Goal: Use online tool/utility: Utilize a website feature to perform a specific function

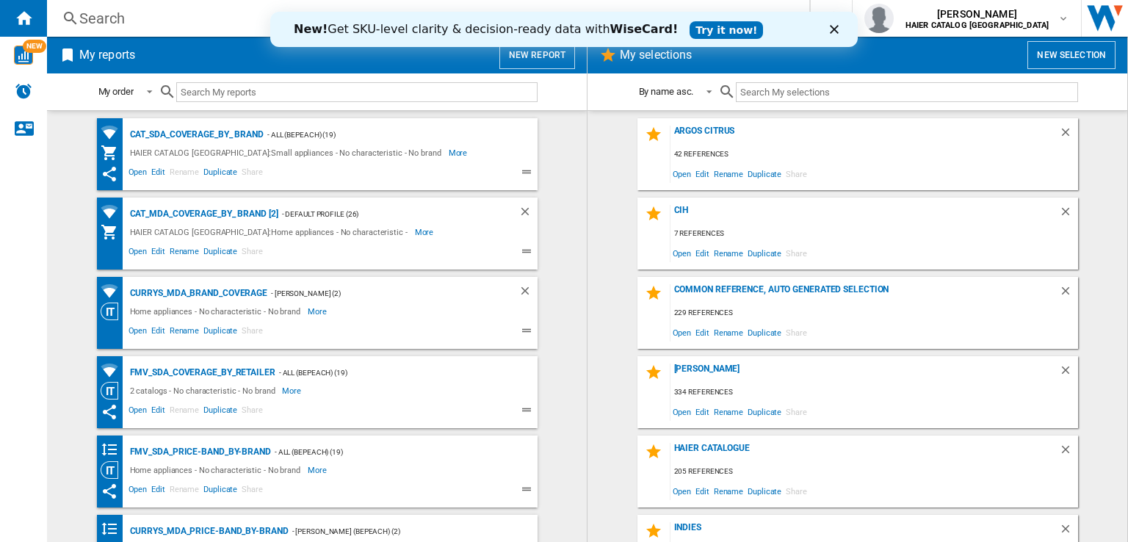
click at [835, 30] on polygon "Close" at bounding box center [834, 29] width 9 height 9
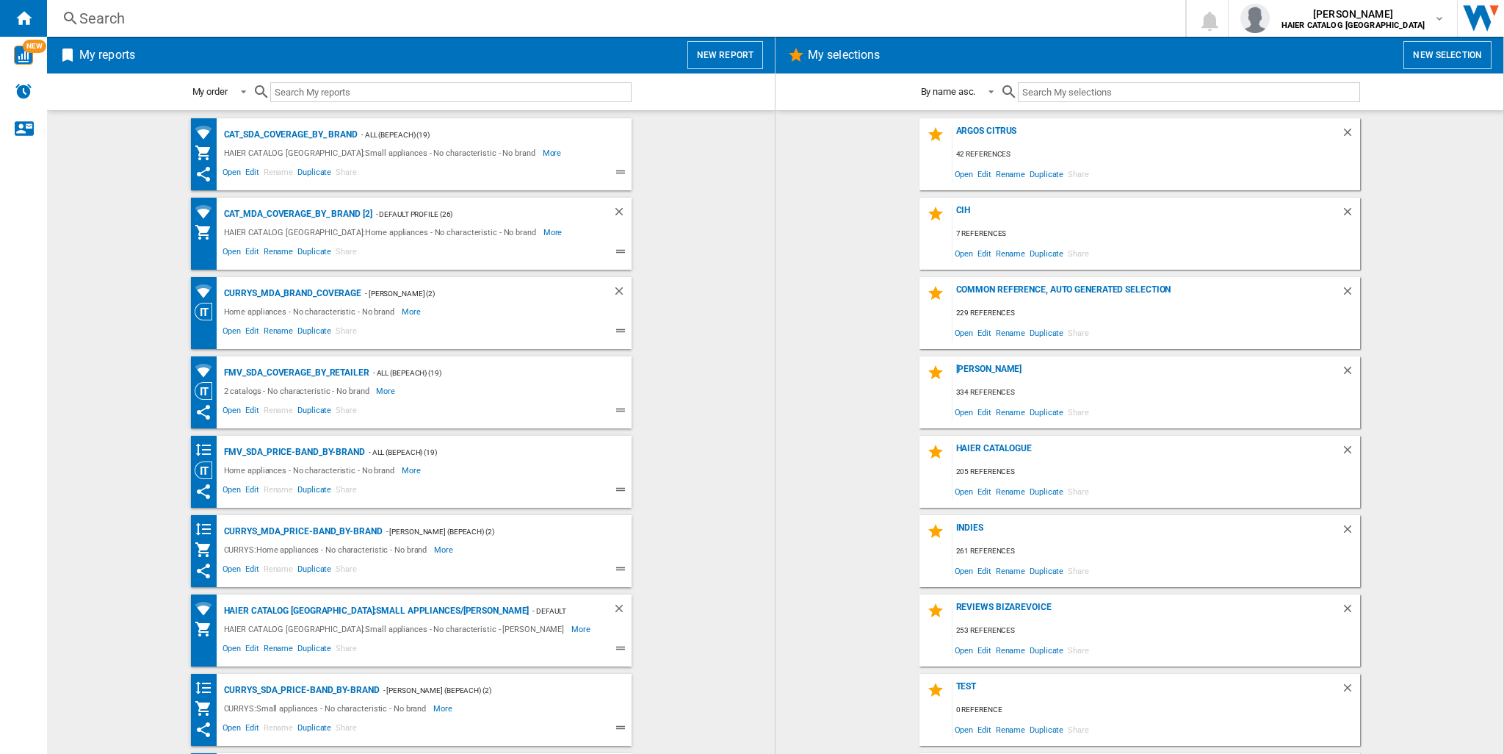
click at [1128, 60] on button "New selection" at bounding box center [1448, 55] width 88 height 28
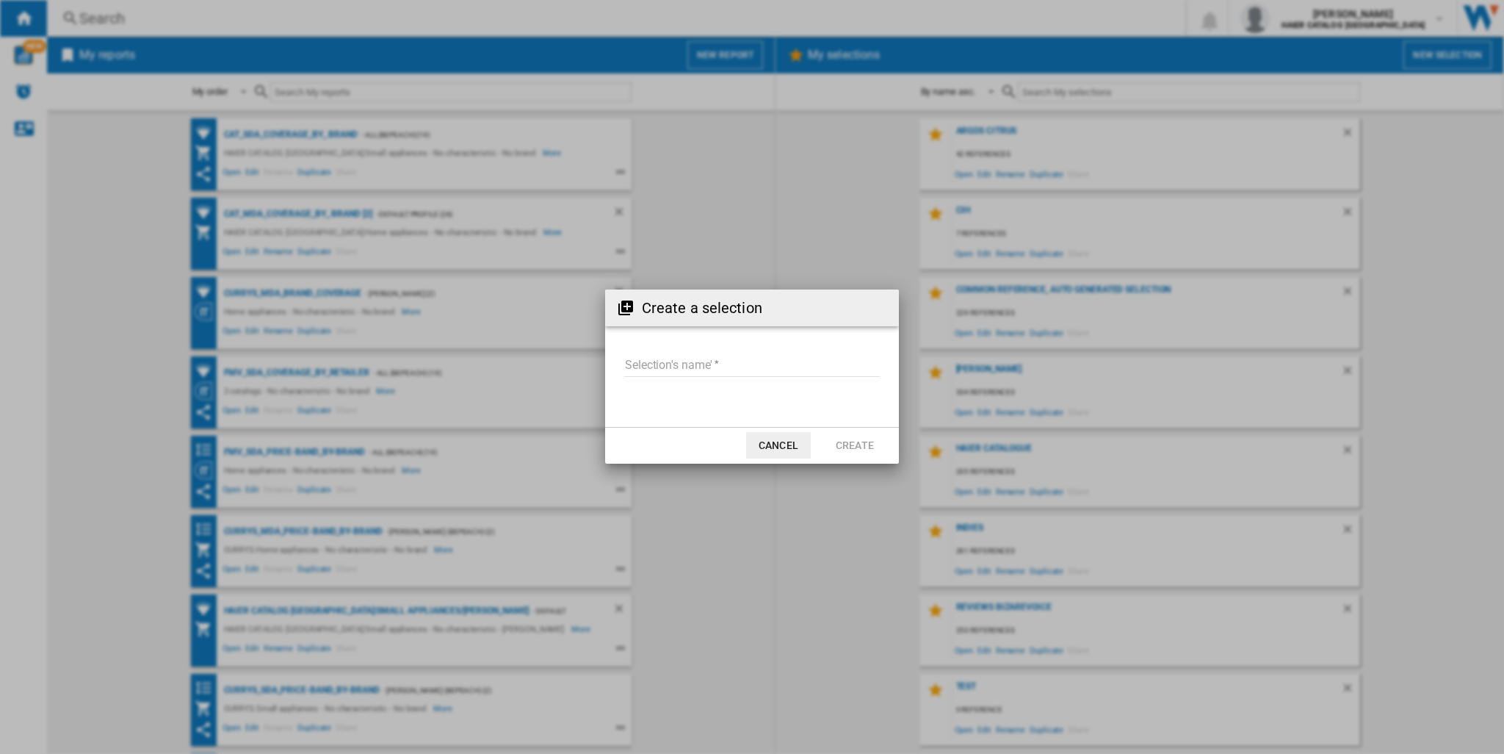
click at [652, 361] on input "Selection's name'" at bounding box center [752, 366] width 256 height 22
type input "*******"
click at [855, 439] on button "Create" at bounding box center [855, 445] width 65 height 26
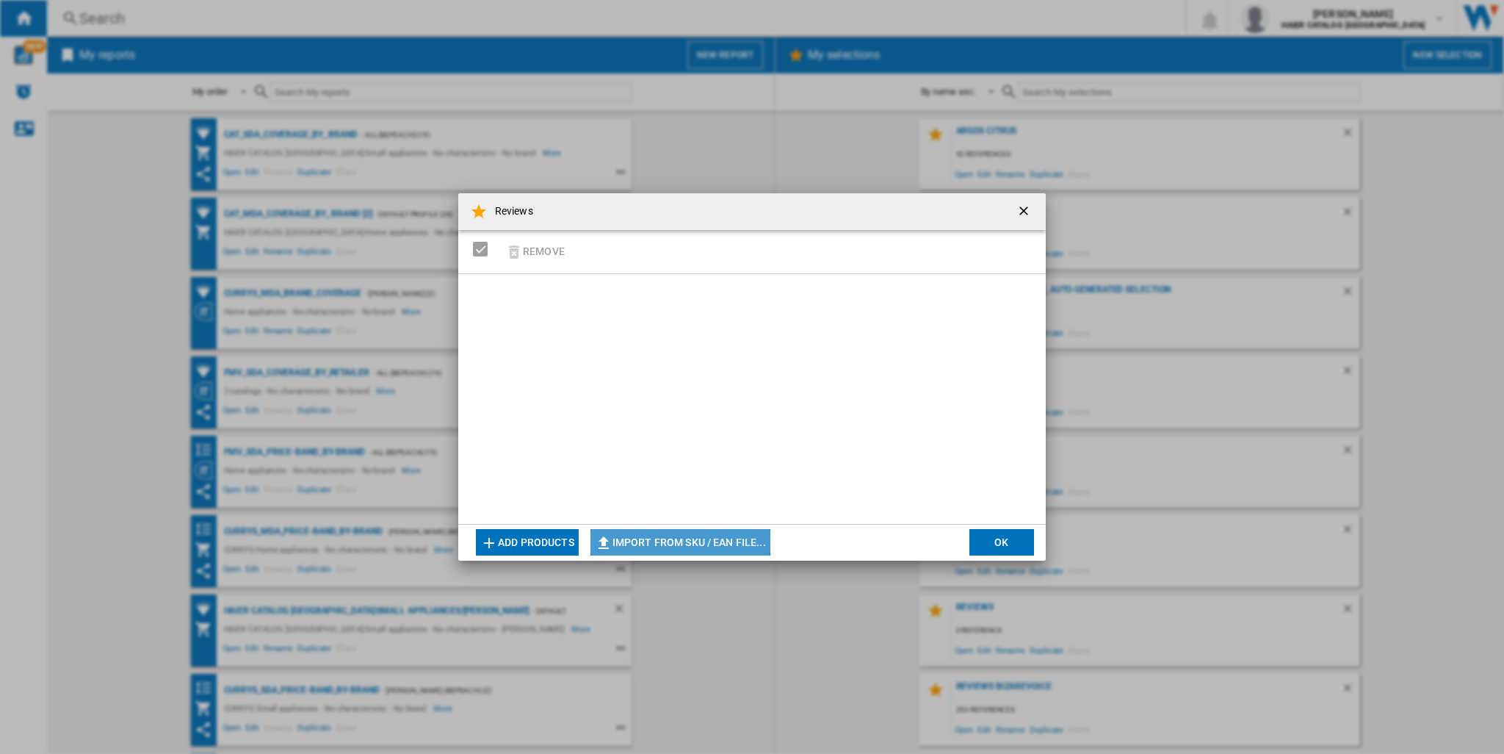
click at [646, 533] on button "Import from SKU / EAN file..." at bounding box center [681, 542] width 180 height 26
type input "**********"
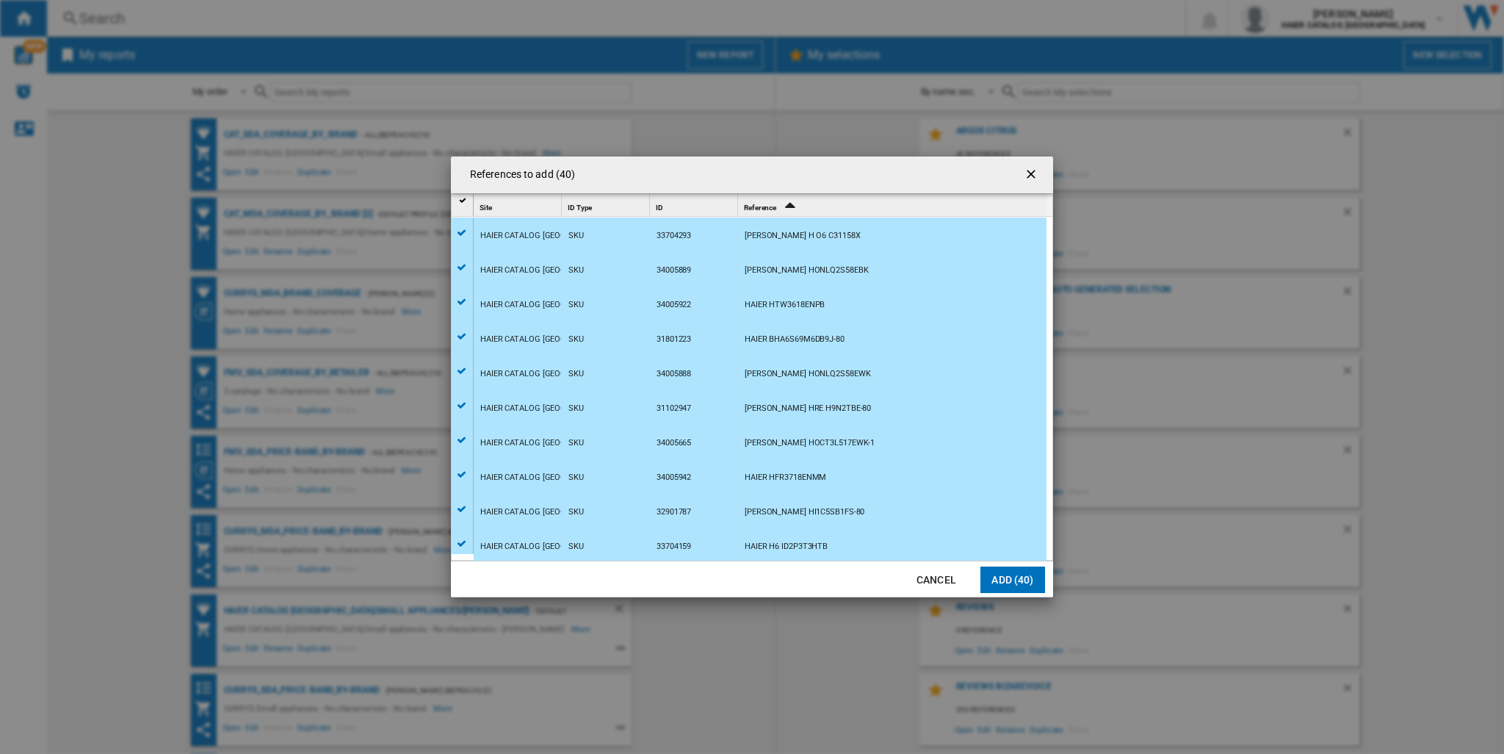
click at [1044, 541] on button "Add (40)" at bounding box center [1013, 579] width 65 height 26
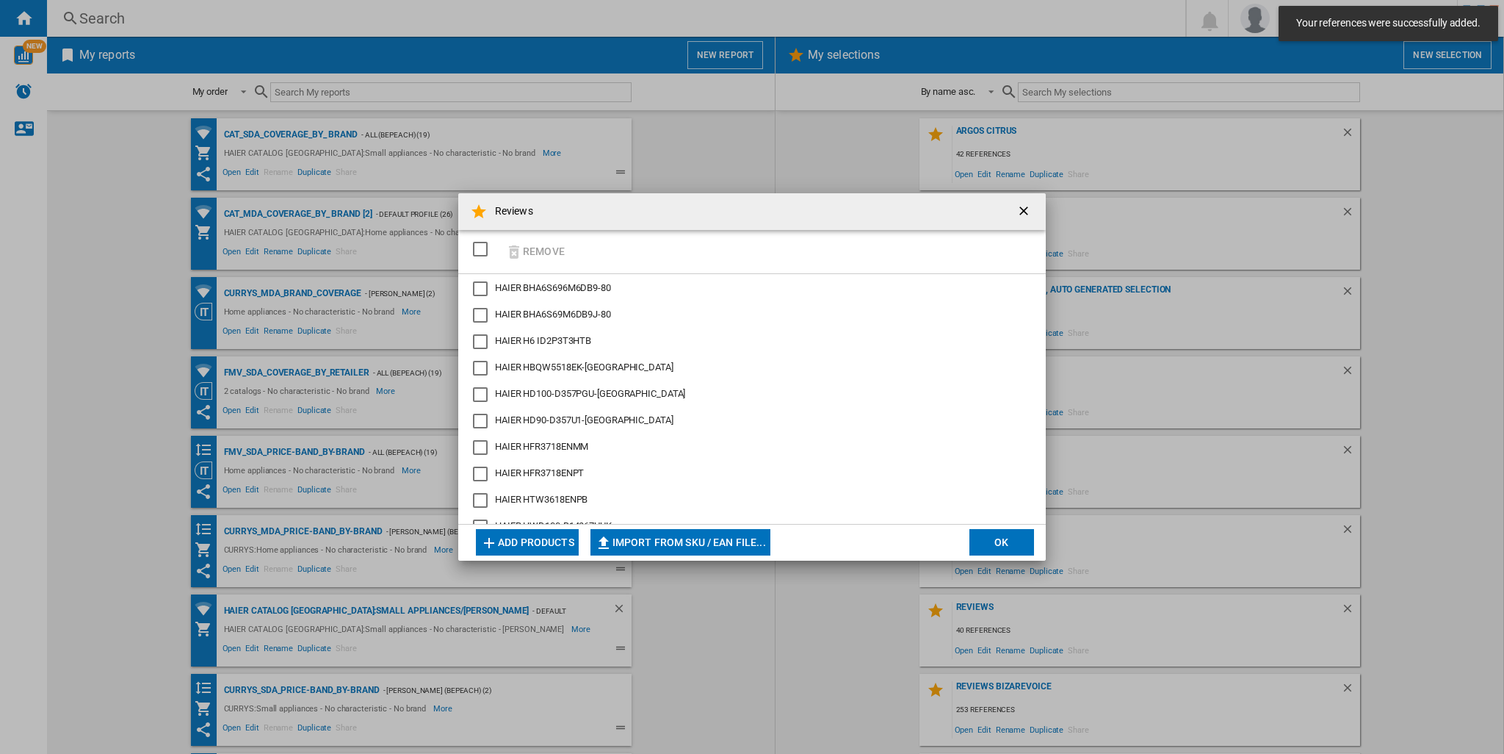
click at [998, 533] on button "OK" at bounding box center [1002, 542] width 65 height 26
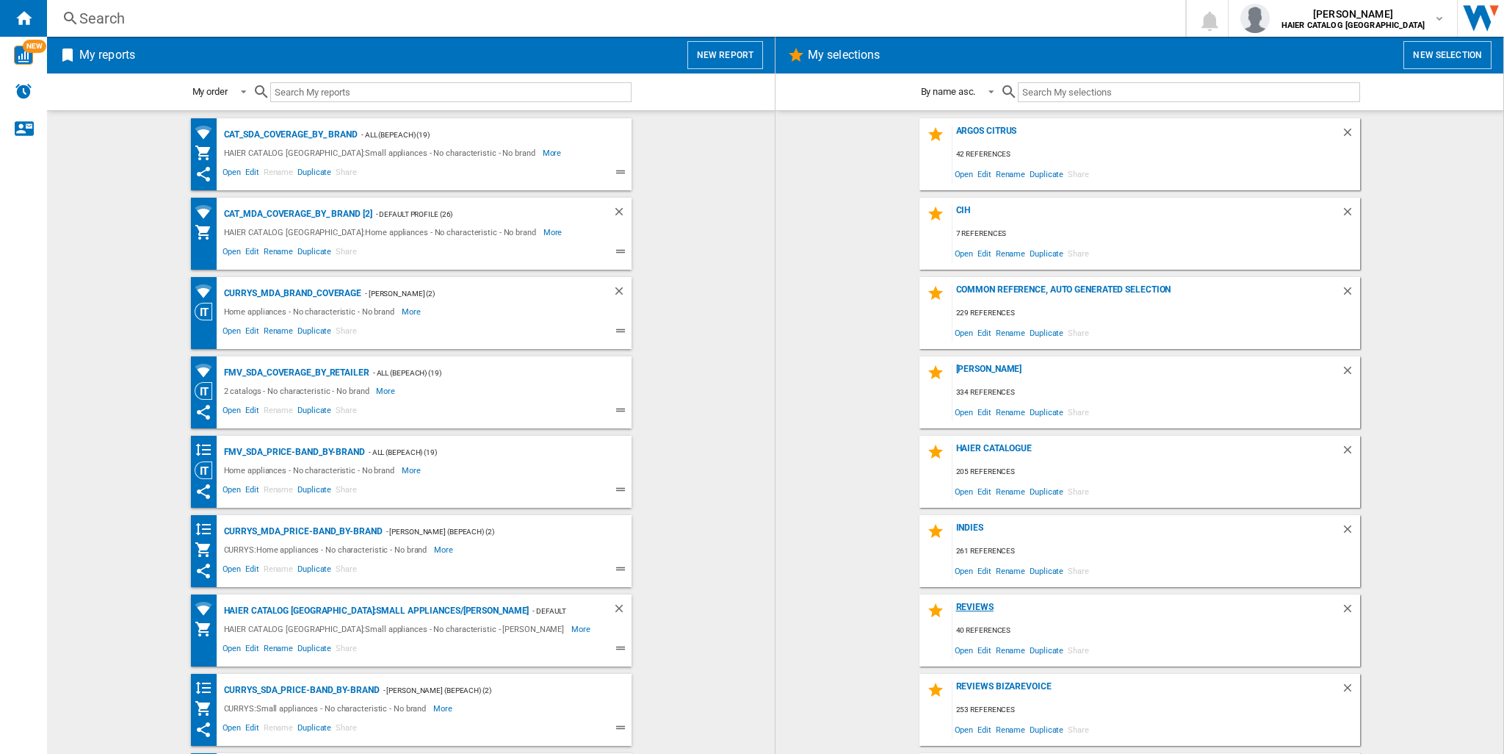
click at [978, 541] on div "Reviews" at bounding box center [1147, 612] width 389 height 20
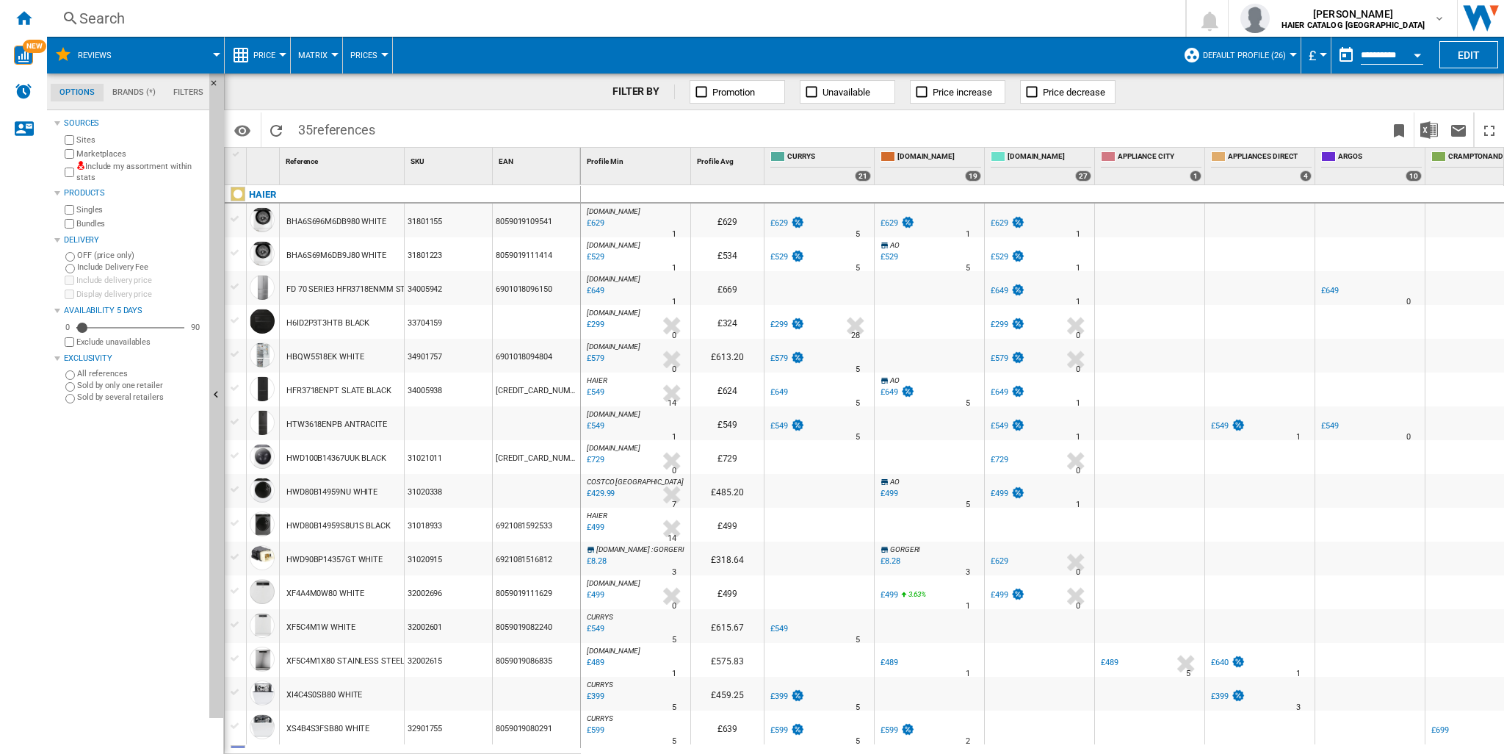
click at [271, 48] on button "Price" at bounding box center [267, 55] width 29 height 37
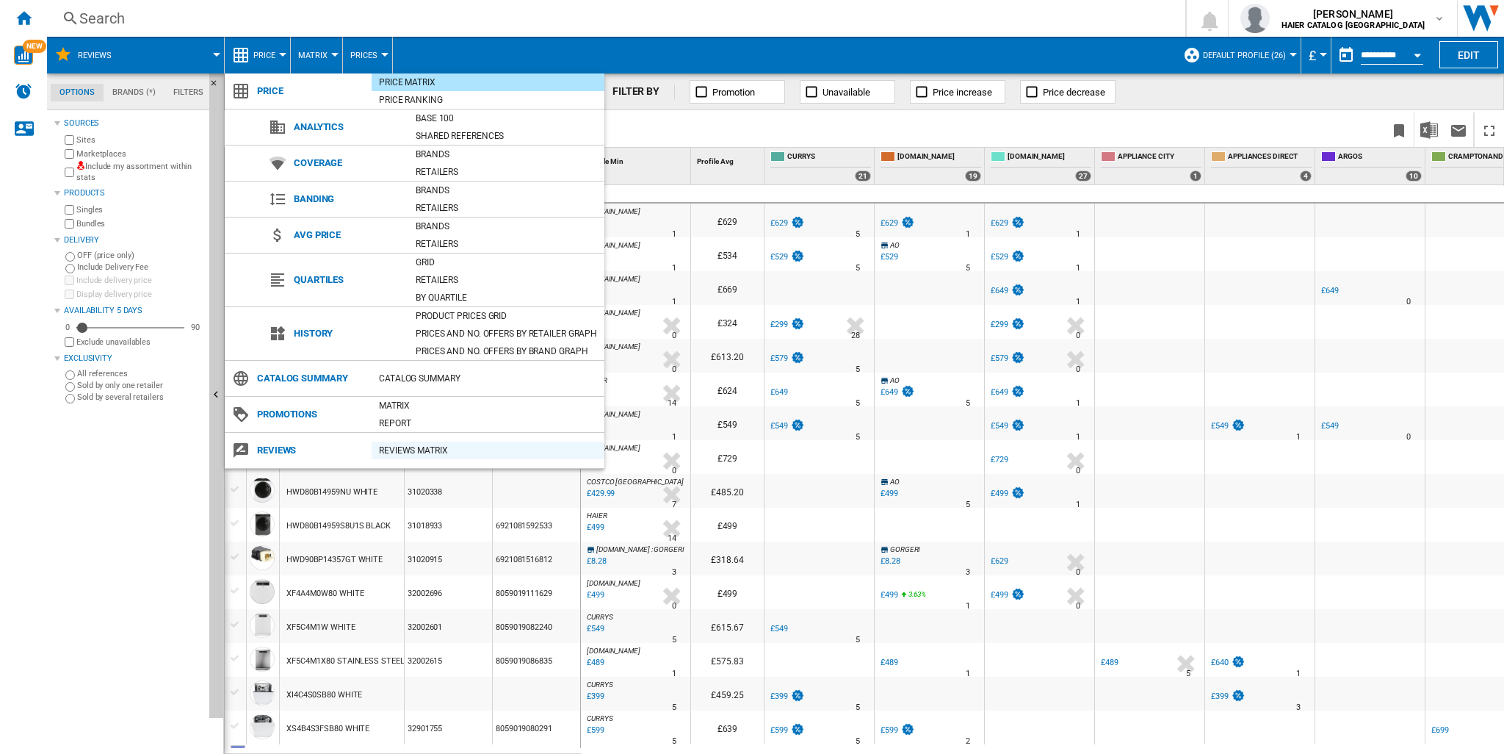
click at [403, 444] on div "REVIEWS Matrix" at bounding box center [488, 450] width 233 height 15
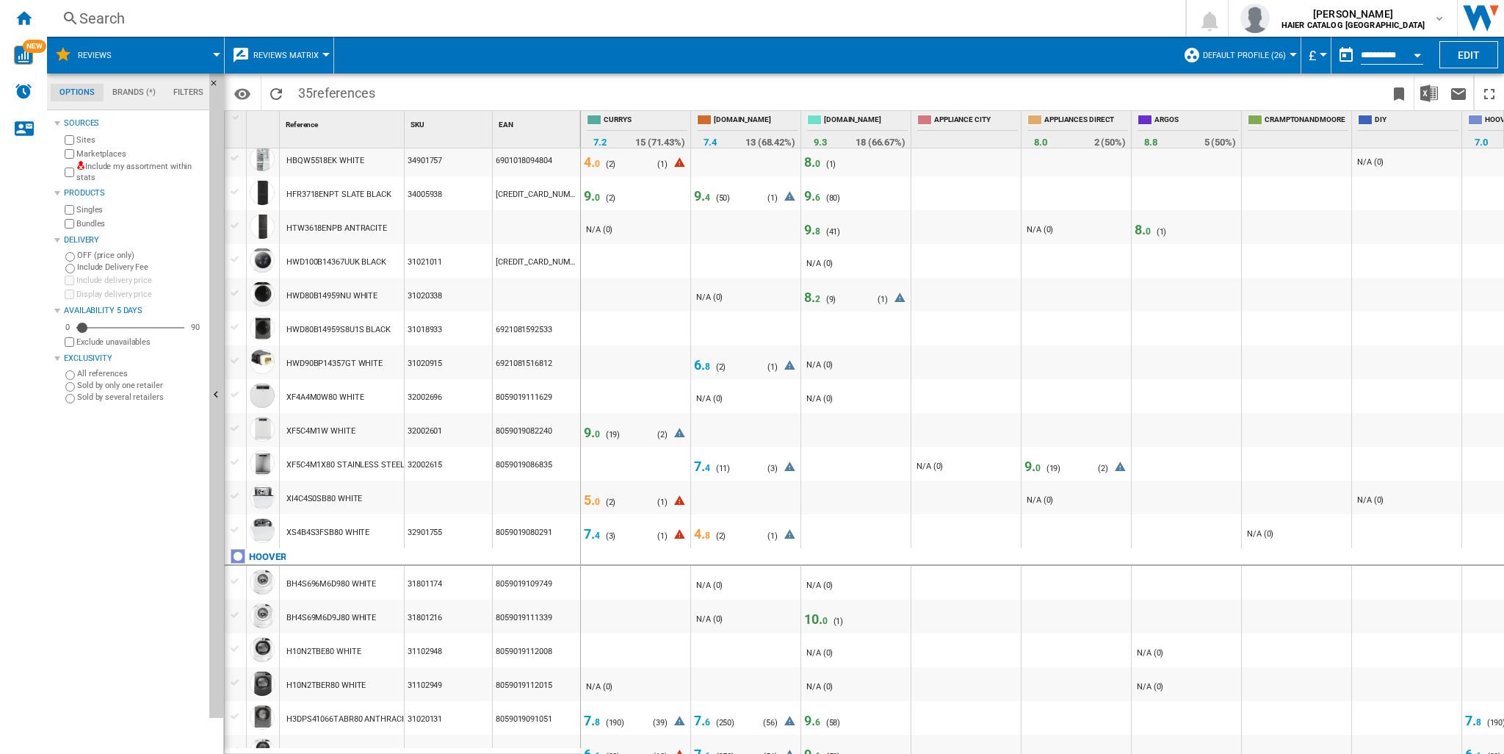
scroll to position [405, 0]
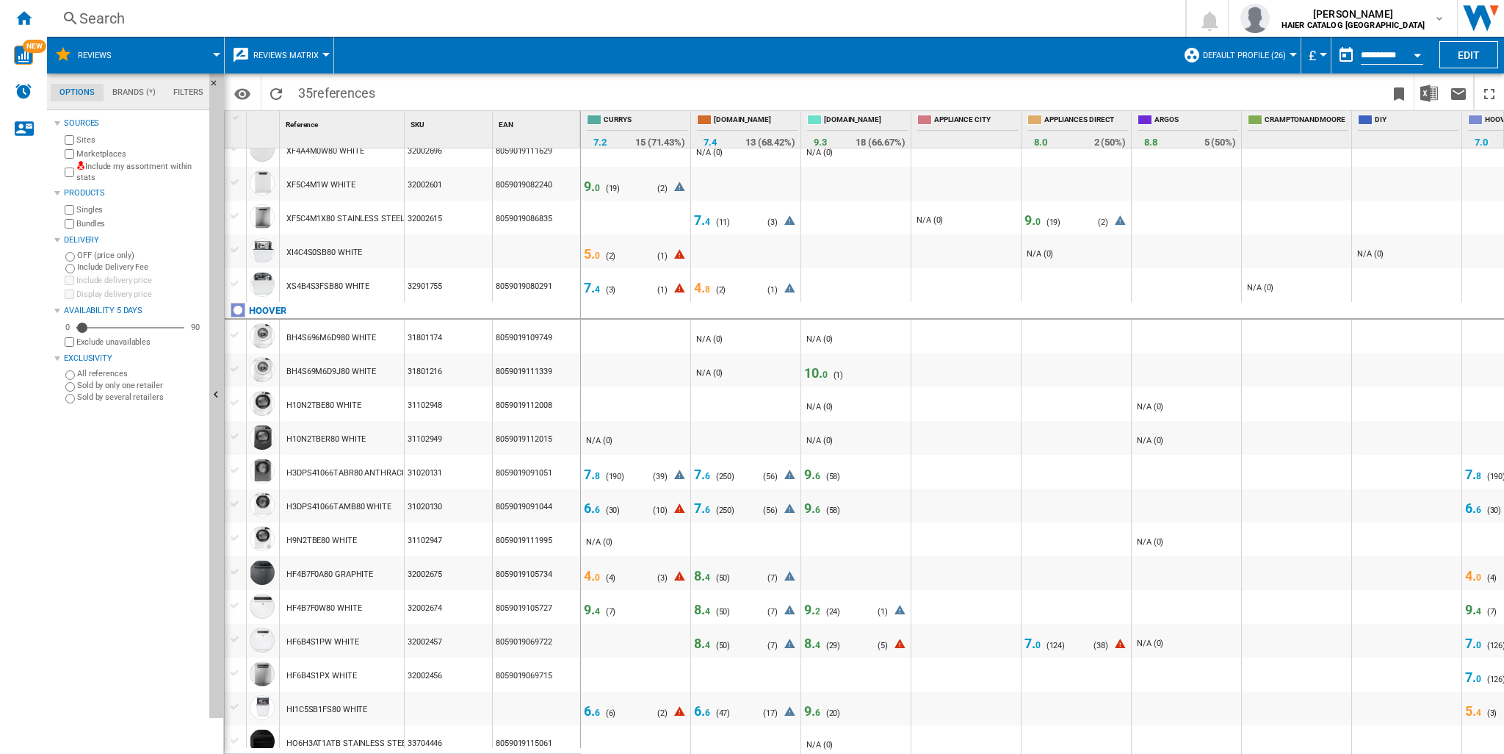
drag, startPoint x: 999, startPoint y: 746, endPoint x: 1072, endPoint y: 743, distance: 72.8
click at [1075, 541] on div "- N/A (0) - N/A (0) - N/A (0) - N/A (0) - N/A (0) - N/A (0) 8. 0 ( 3 ) N/A (0) …" at bounding box center [1407, 349] width 1653 height 1212
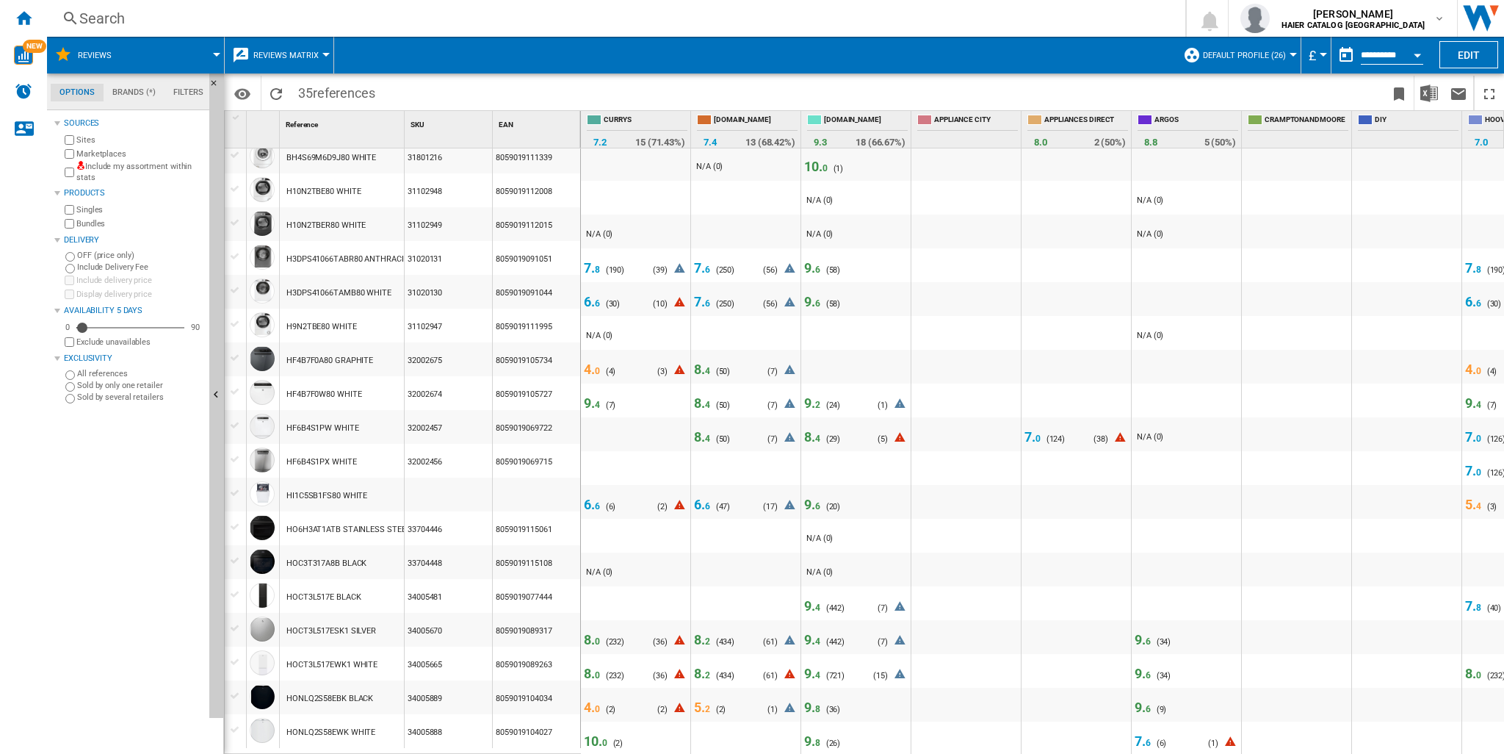
scroll to position [0, 0]
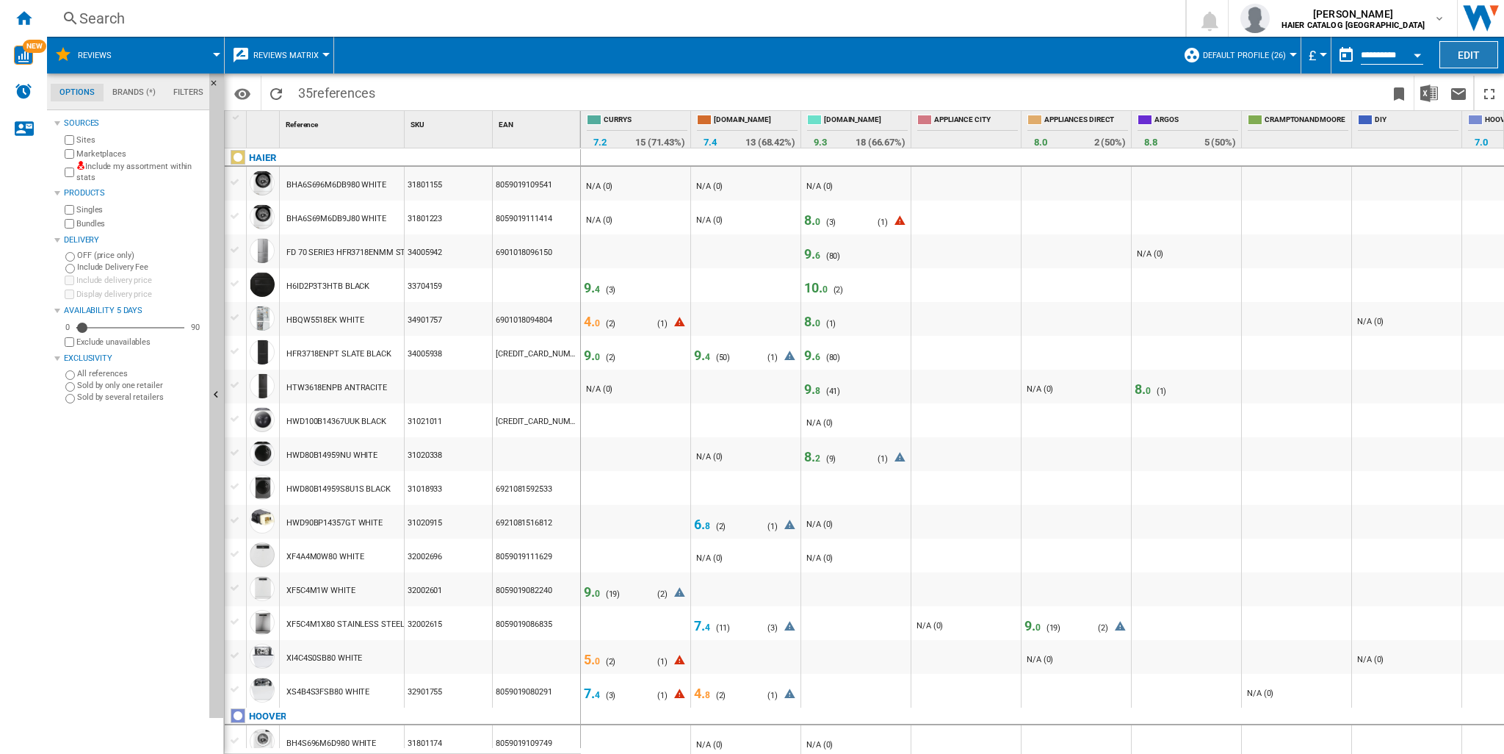
click at [1128, 56] on button "Edit" at bounding box center [1469, 54] width 59 height 27
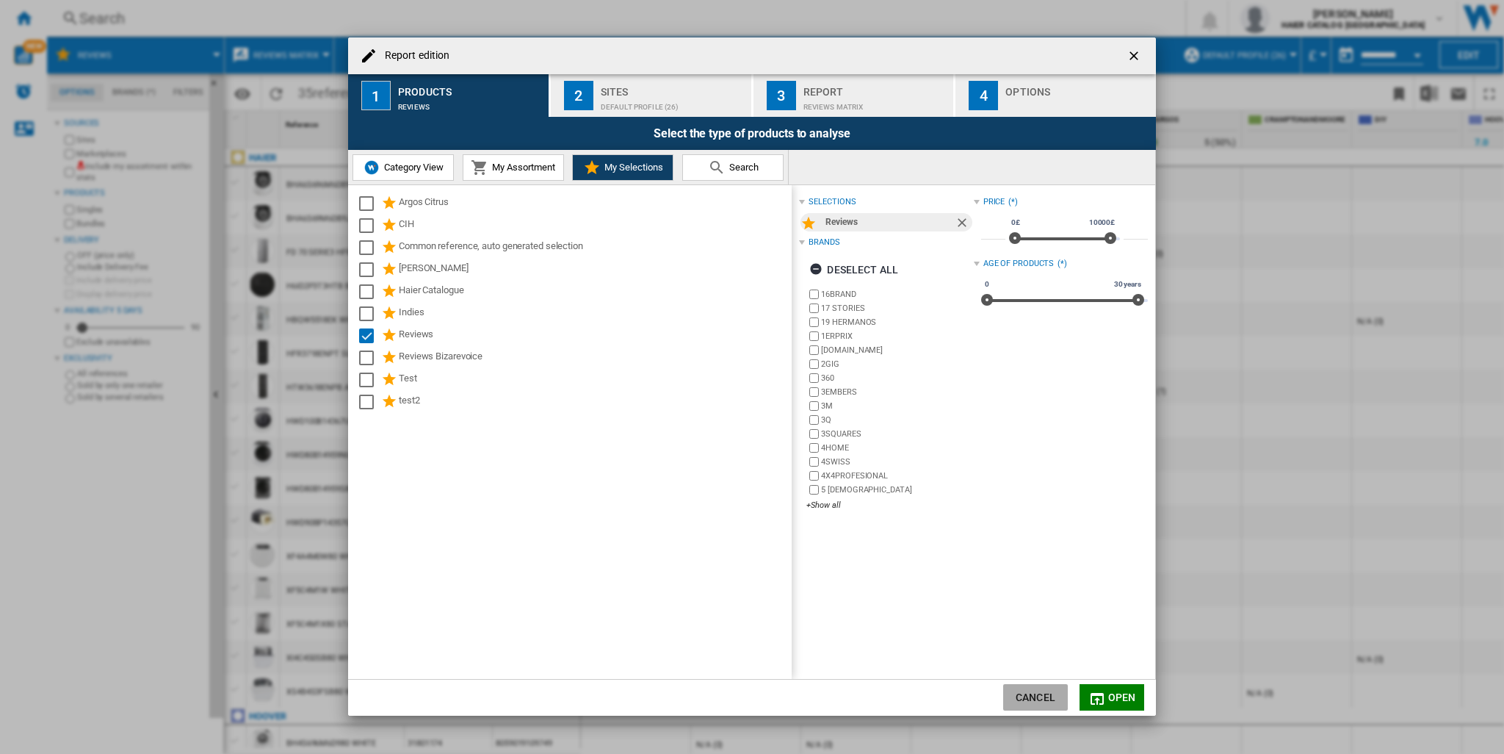
click at [1049, 541] on button "Cancel" at bounding box center [1035, 697] width 65 height 26
